Goal: Use online tool/utility: Utilize a website feature to perform a specific function

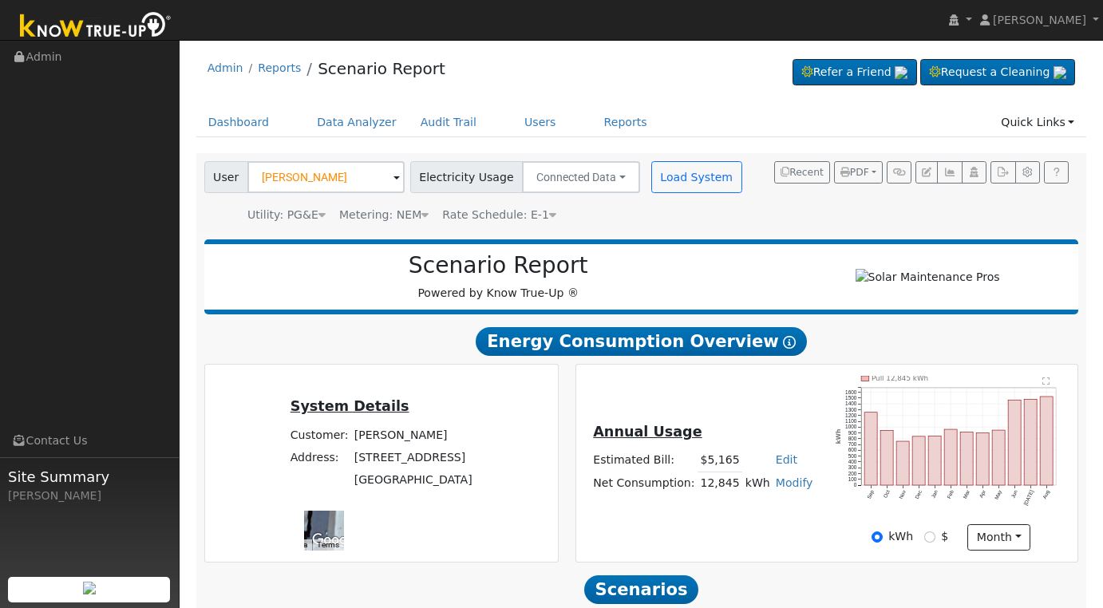
scroll to position [282, 0]
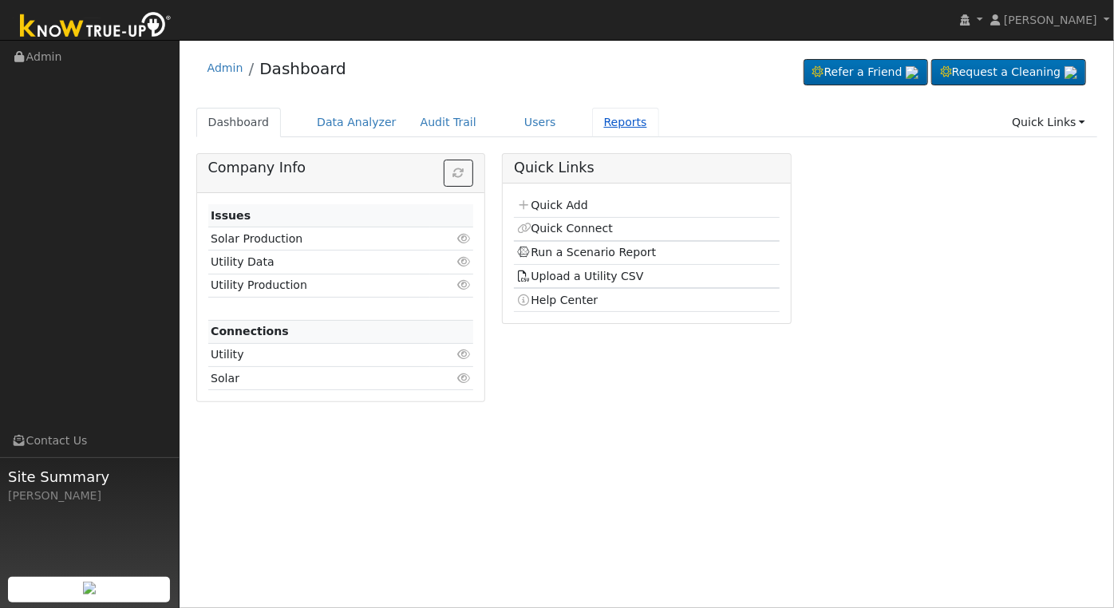
click at [592, 125] on link "Reports" at bounding box center [625, 123] width 67 height 30
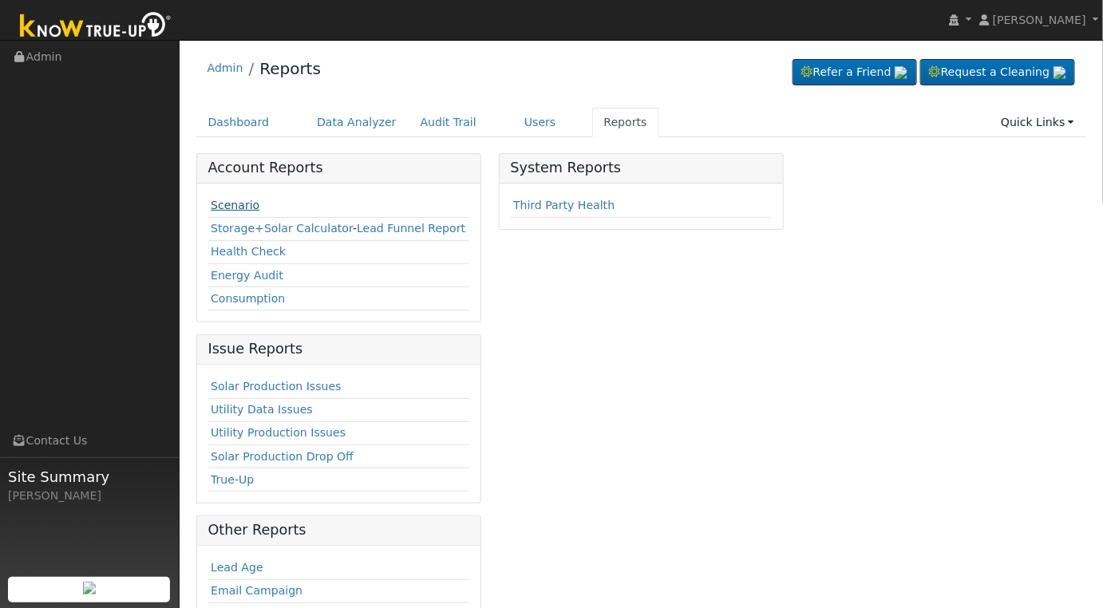
click at [234, 210] on link "Scenario" at bounding box center [235, 205] width 49 height 13
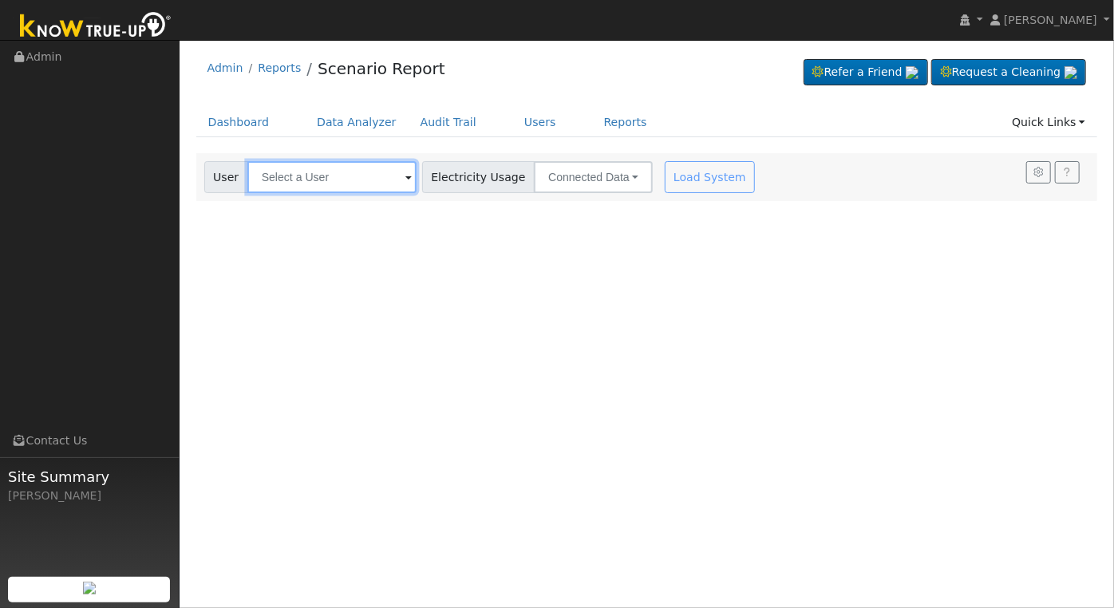
click at [353, 175] on input "text" at bounding box center [331, 177] width 169 height 32
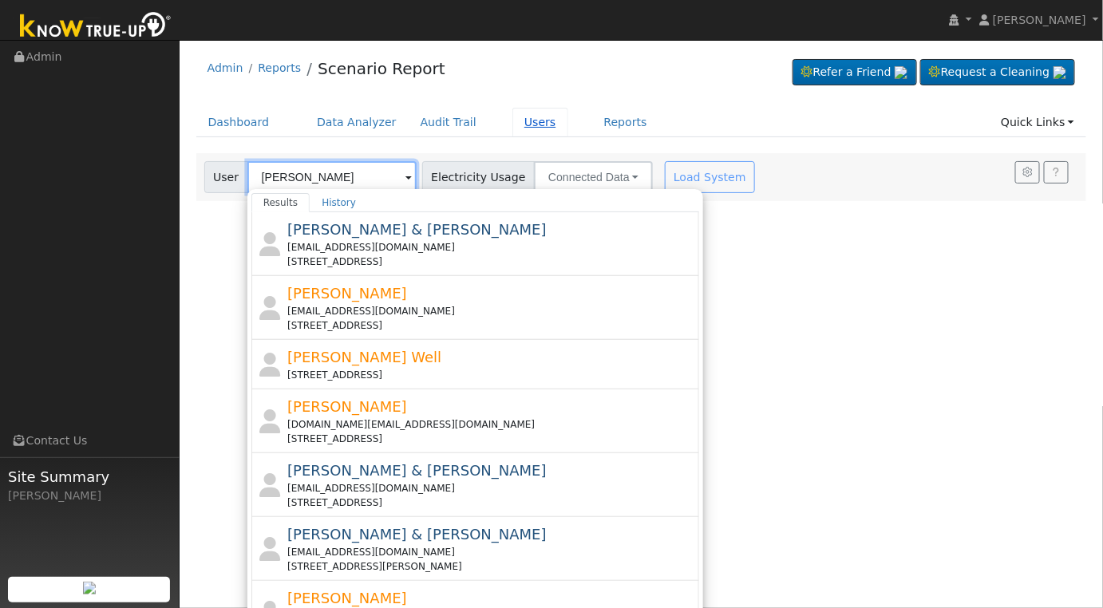
type input "marshall"
click at [526, 118] on link "Users" at bounding box center [540, 123] width 56 height 30
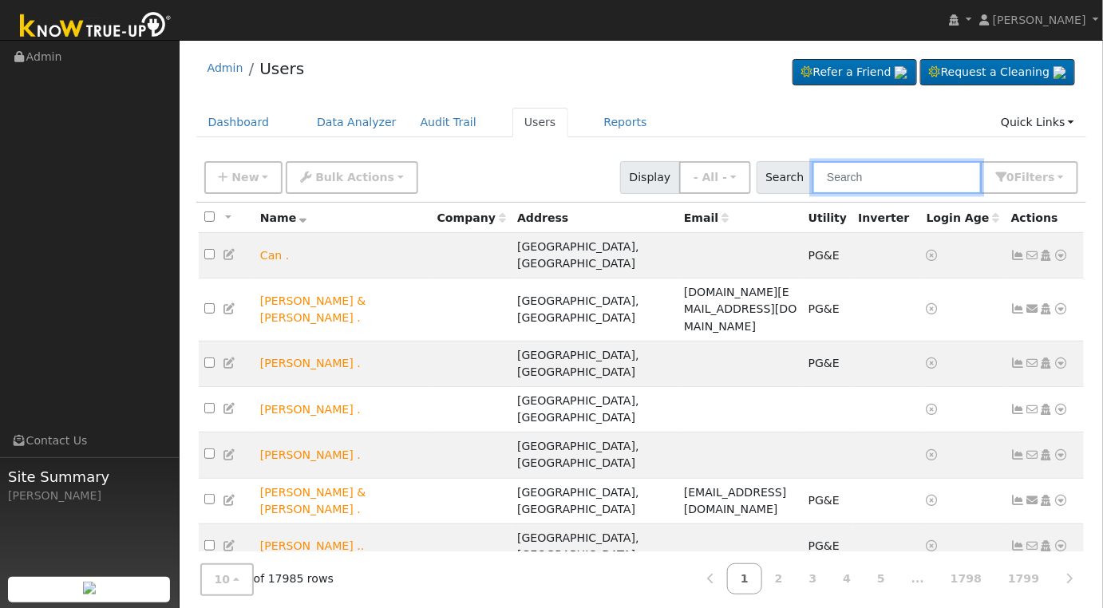
click at [874, 182] on input "text" at bounding box center [896, 177] width 169 height 33
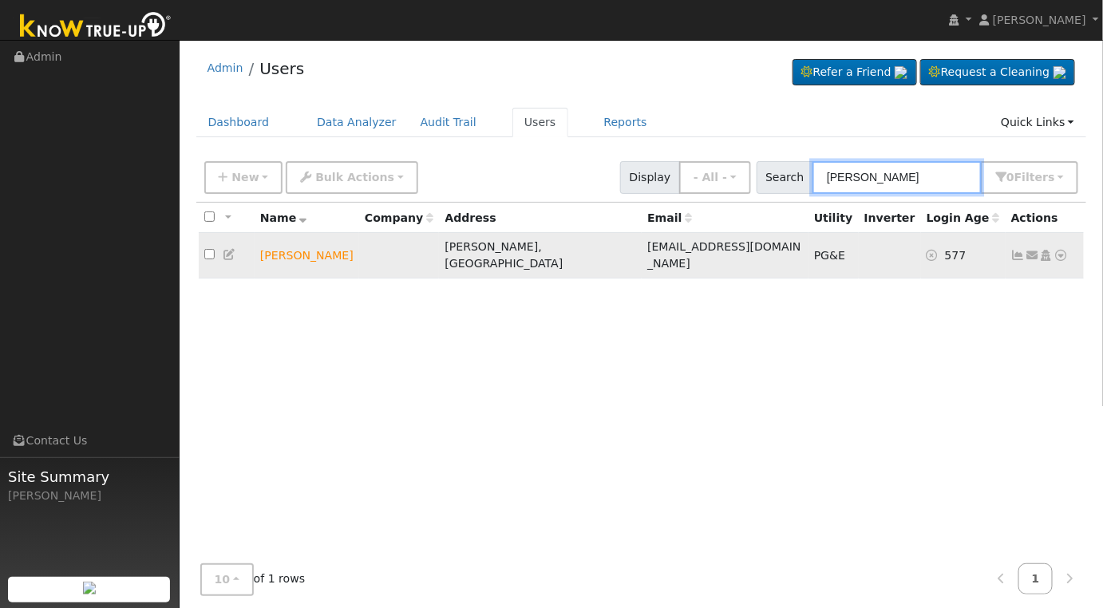
type input "marshall pete"
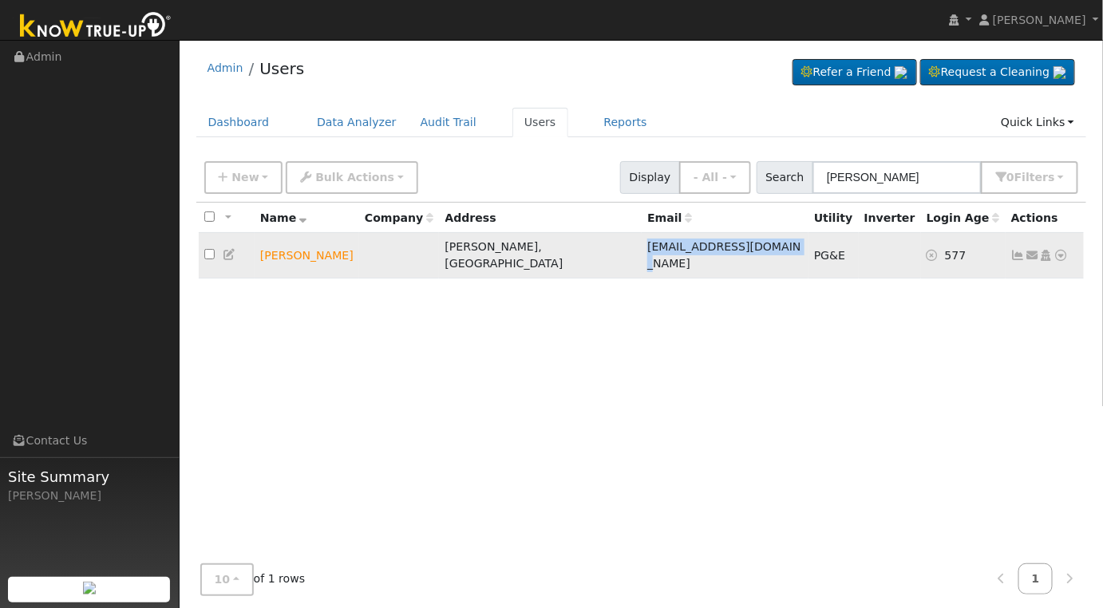
drag, startPoint x: 582, startPoint y: 244, endPoint x: 724, endPoint y: 251, distance: 141.4
click at [724, 251] on td "[EMAIL_ADDRESS][DOMAIN_NAME]" at bounding box center [724, 255] width 167 height 45
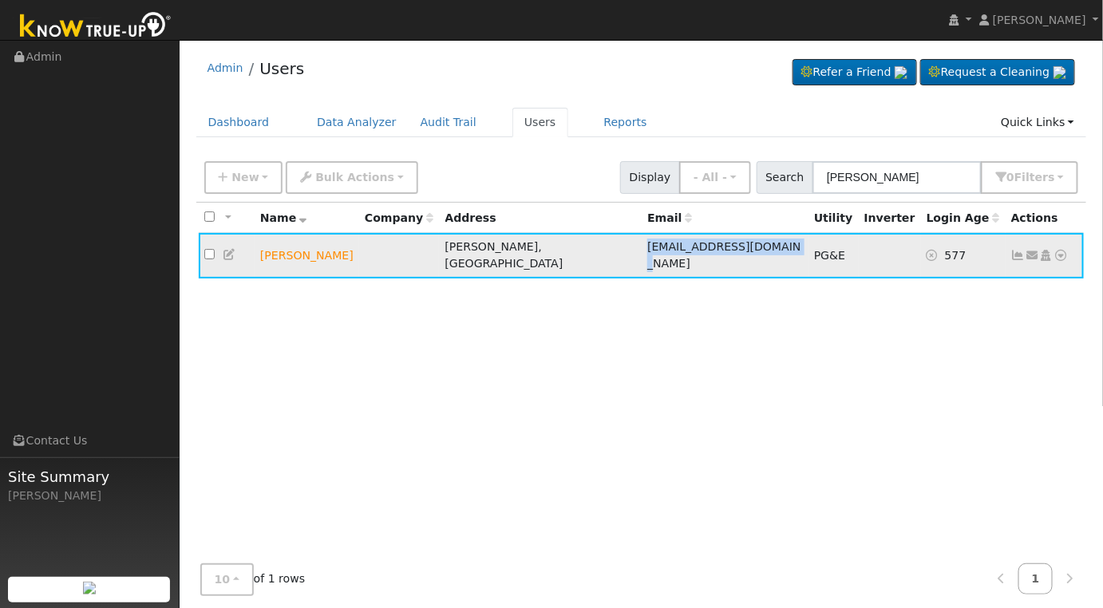
copy span "[EMAIL_ADDRESS][DOMAIN_NAME]"
click at [610, 124] on link "Reports" at bounding box center [625, 123] width 67 height 30
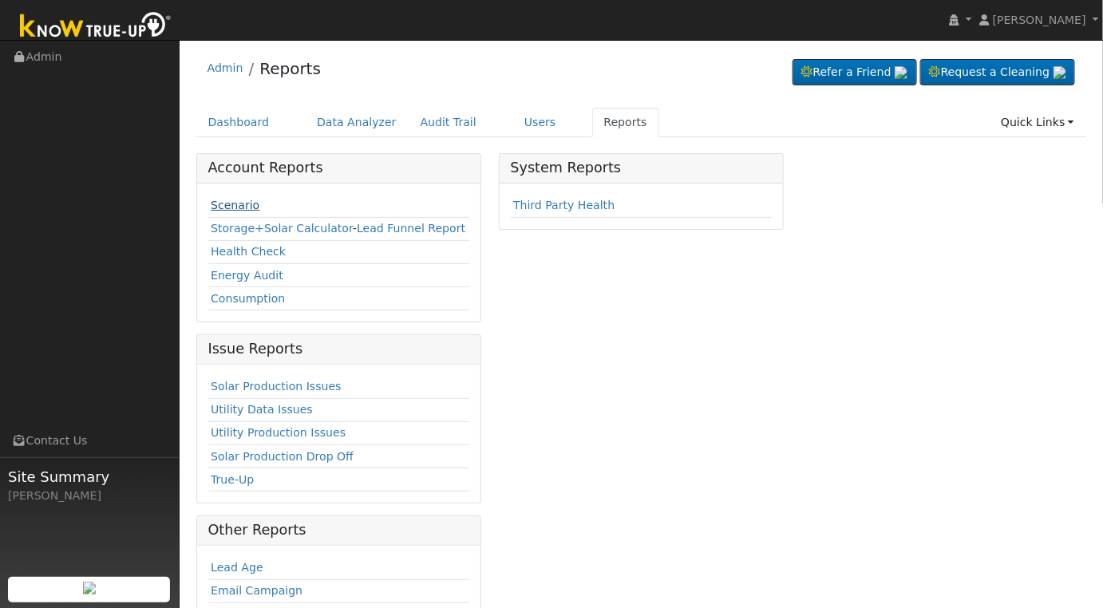
click at [244, 199] on link "Scenario" at bounding box center [235, 205] width 49 height 13
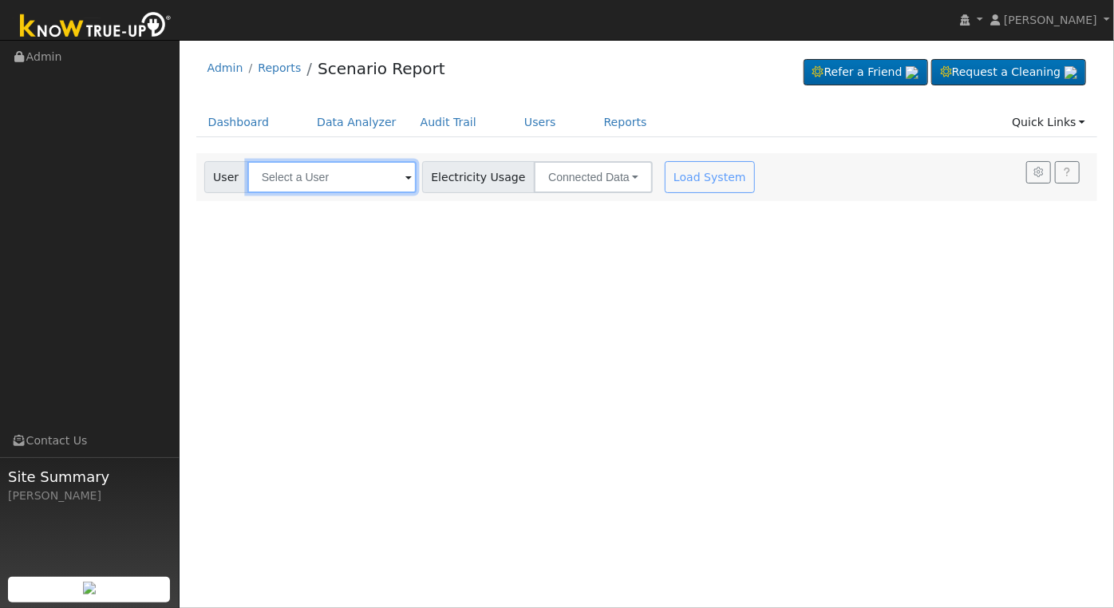
click at [314, 174] on input "text" at bounding box center [331, 177] width 169 height 32
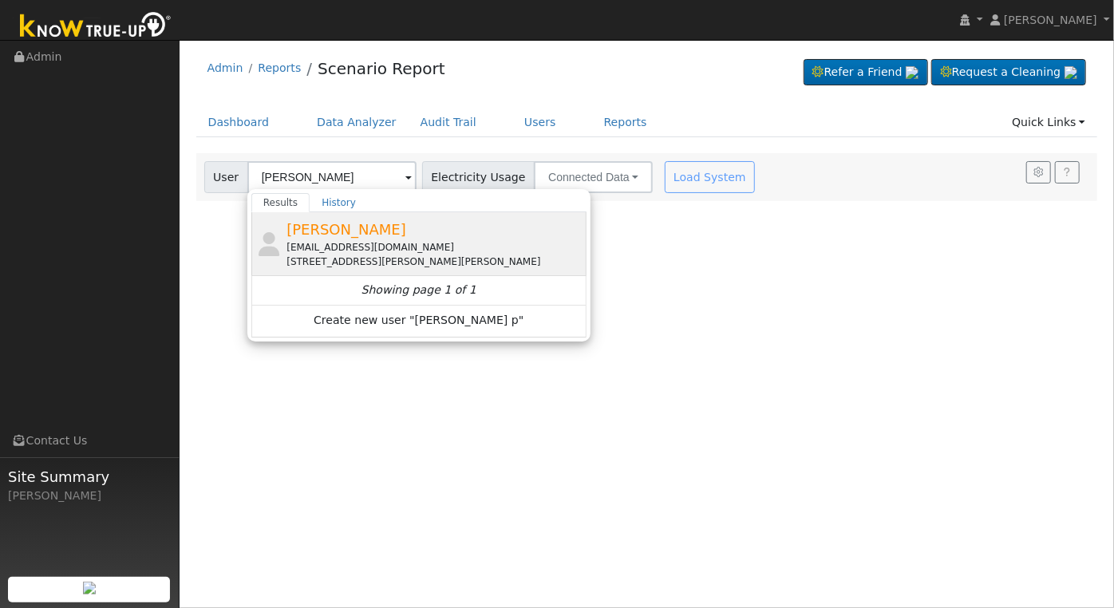
click at [365, 247] on div "[EMAIL_ADDRESS][DOMAIN_NAME]" at bounding box center [434, 247] width 296 height 14
type input "[PERSON_NAME]"
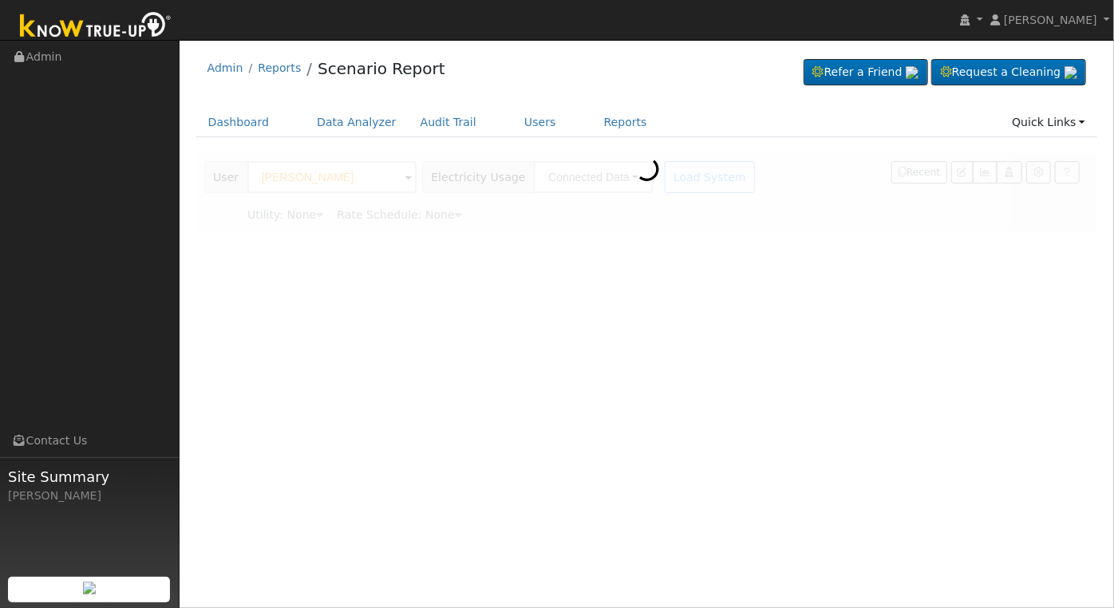
type input "Pacific Gas & Electric"
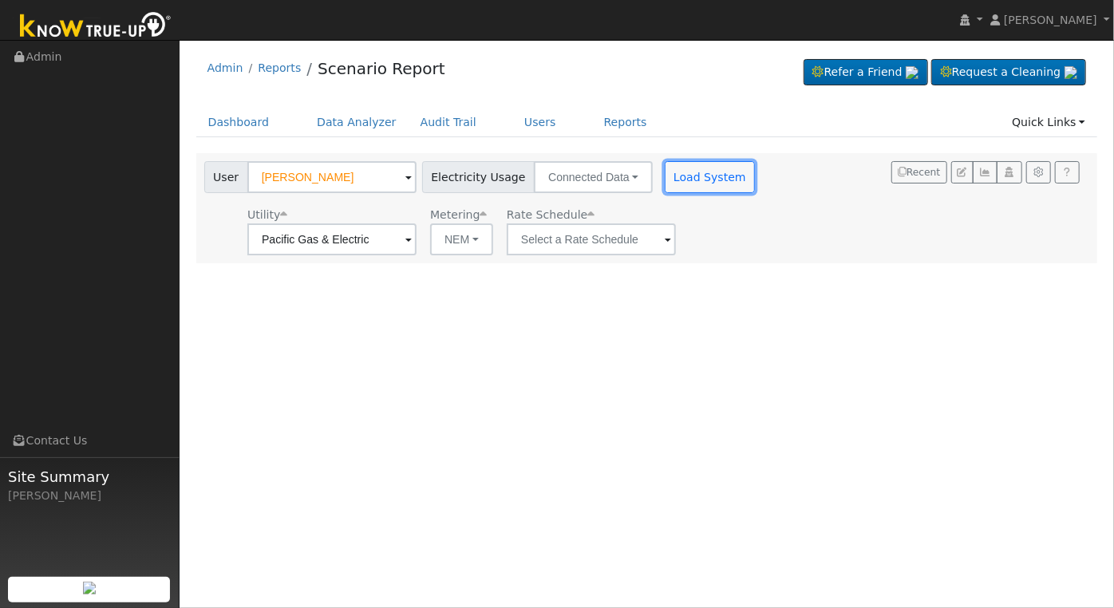
click at [683, 185] on button "Load System" at bounding box center [710, 177] width 91 height 32
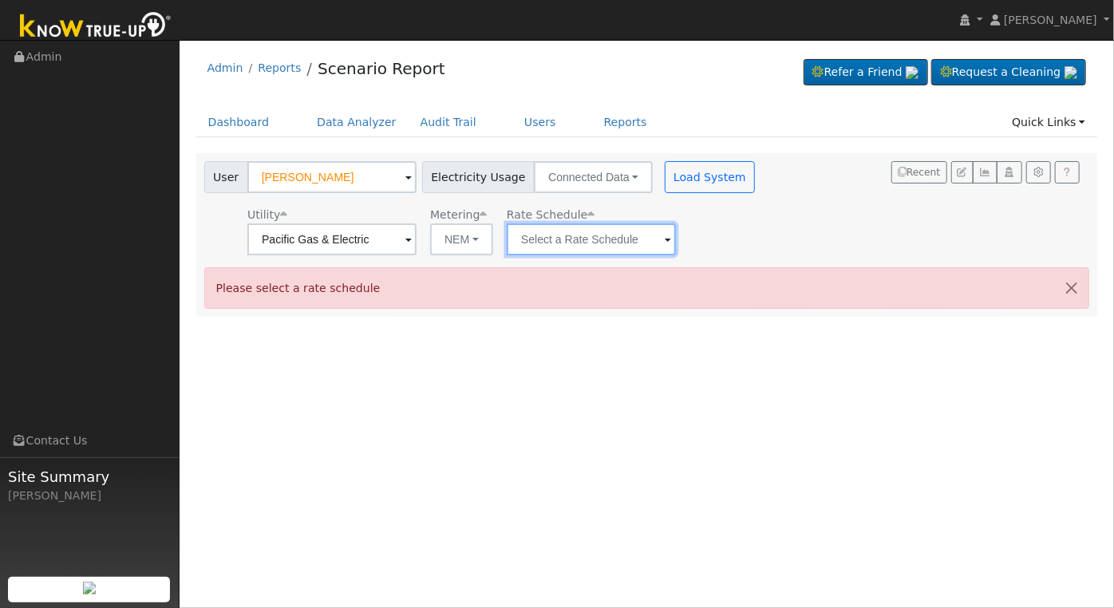
click at [631, 251] on input "text" at bounding box center [591, 239] width 169 height 32
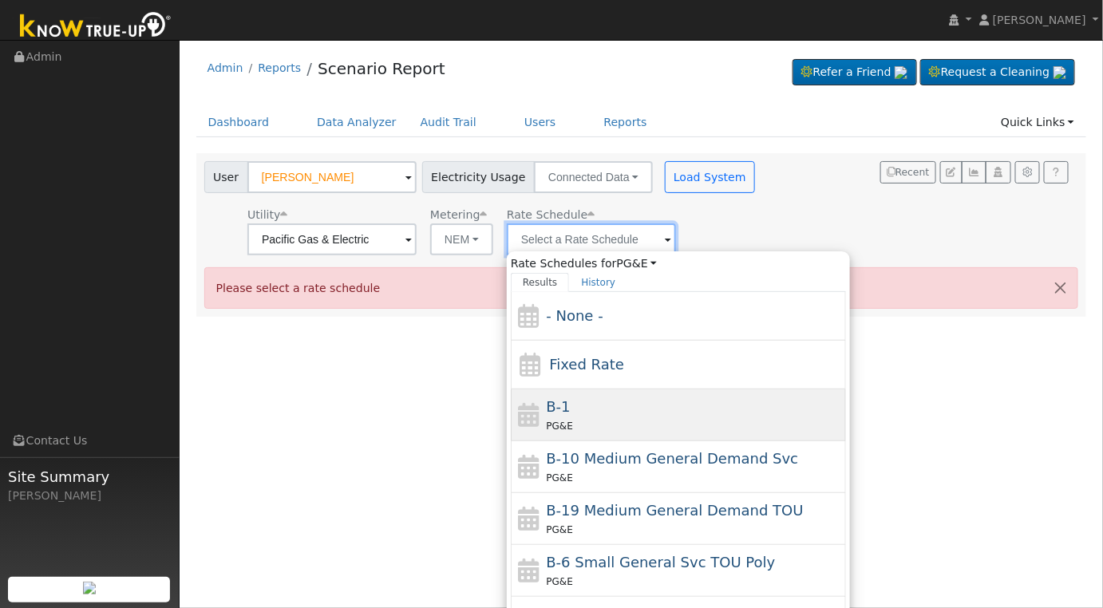
scroll to position [223, 0]
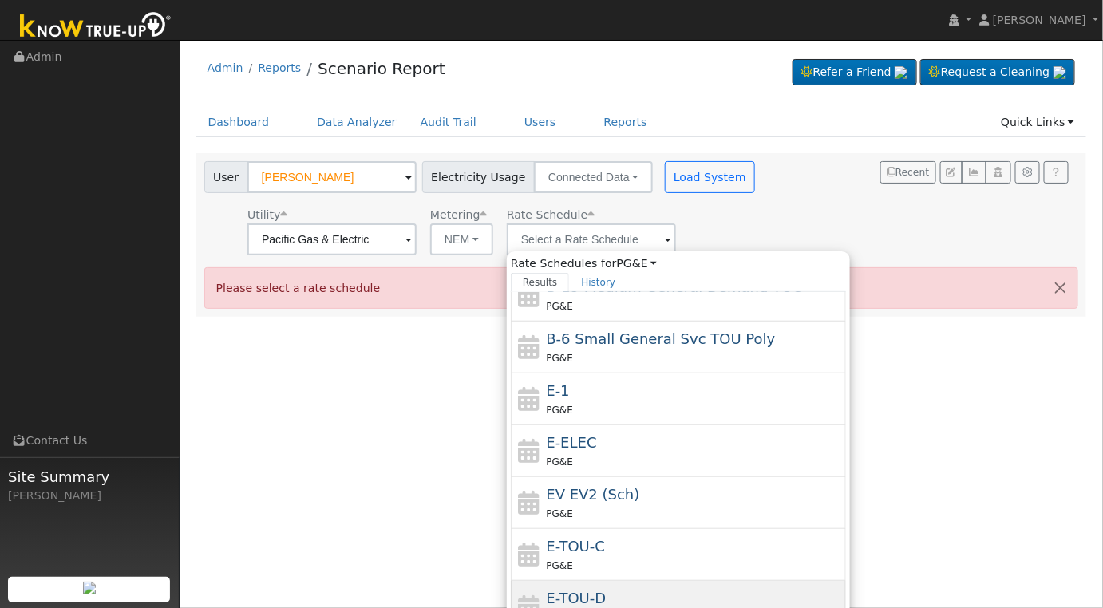
click at [663, 592] on div "E-TOU-D PG&E" at bounding box center [695, 606] width 296 height 38
type input "E-TOU-D"
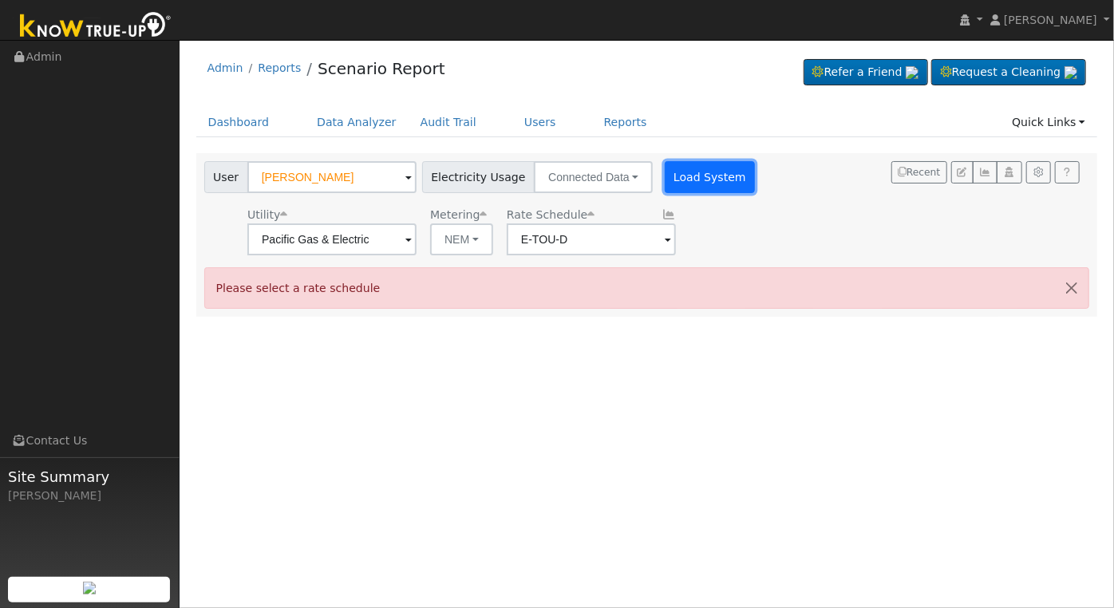
click at [698, 181] on button "Load System" at bounding box center [710, 177] width 91 height 32
